Goal: Task Accomplishment & Management: Complete application form

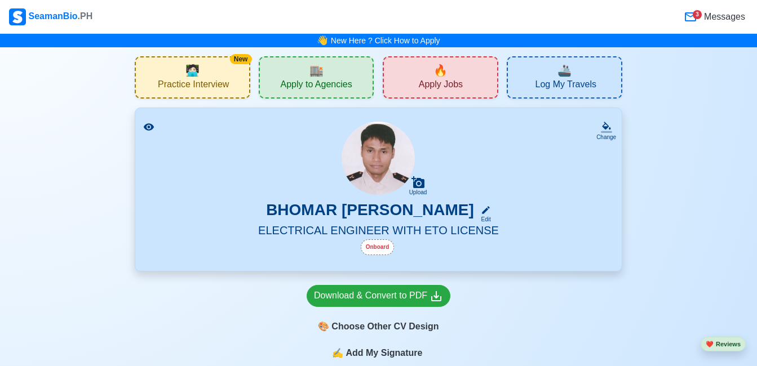
click at [437, 86] on span "Apply Jobs" at bounding box center [441, 86] width 44 height 14
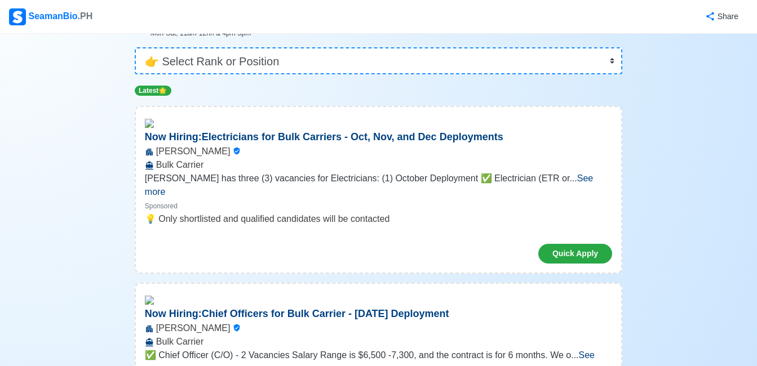
scroll to position [113, 0]
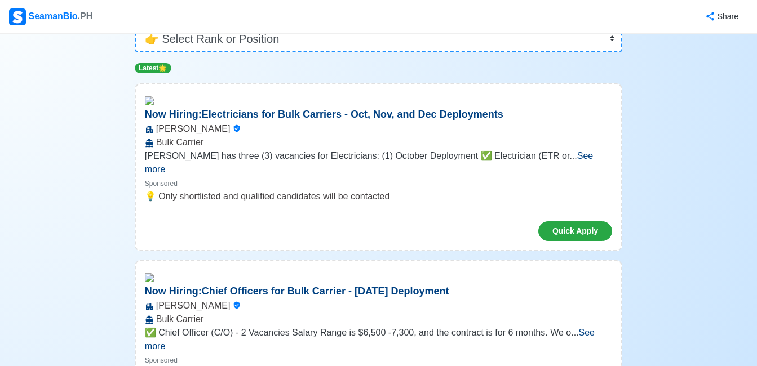
click at [586, 159] on span "See more" at bounding box center [369, 162] width 448 height 23
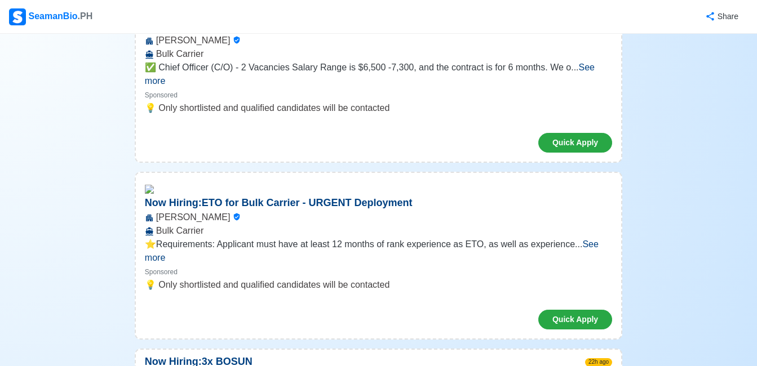
scroll to position [879, 0]
click at [595, 70] on span "See more" at bounding box center [370, 73] width 450 height 23
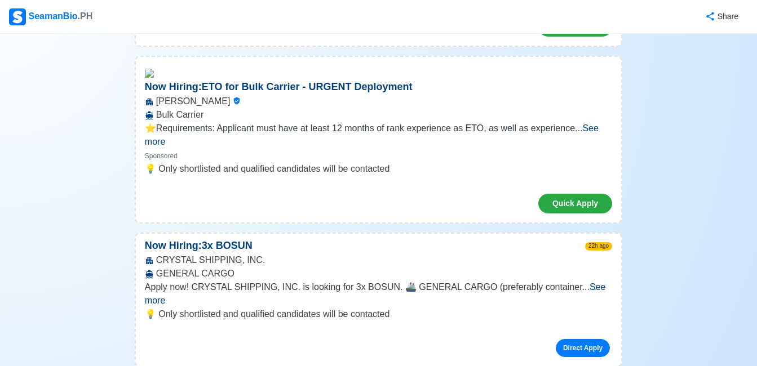
scroll to position [1172, 0]
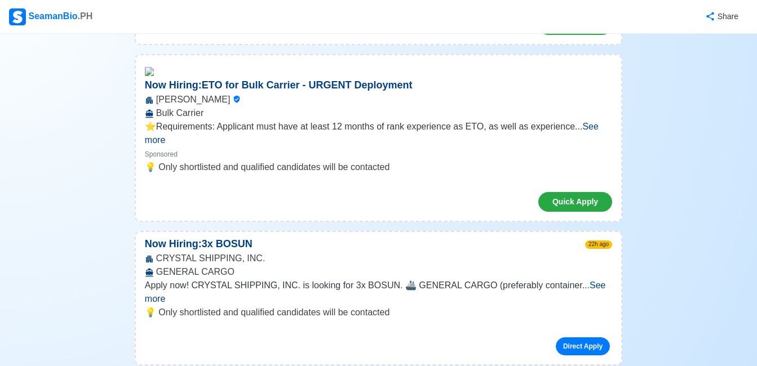
click at [599, 127] on span "See more" at bounding box center [372, 133] width 454 height 23
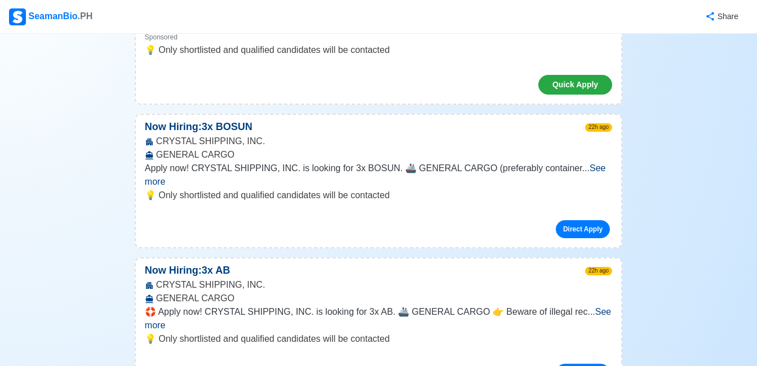
scroll to position [1488, 0]
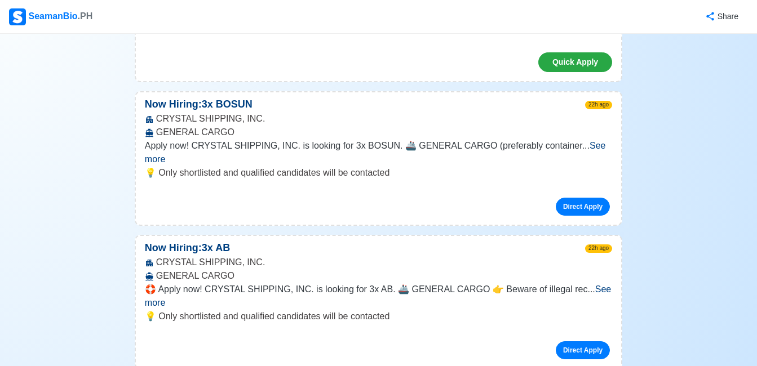
click at [587, 285] on span "See more" at bounding box center [378, 296] width 466 height 23
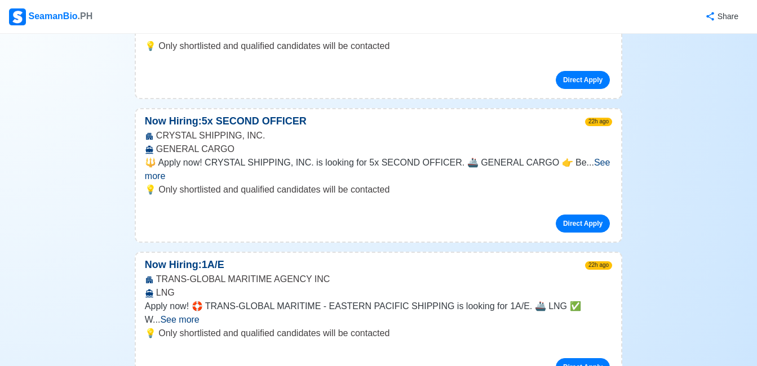
scroll to position [1849, 0]
